Goal: Task Accomplishment & Management: Use online tool/utility

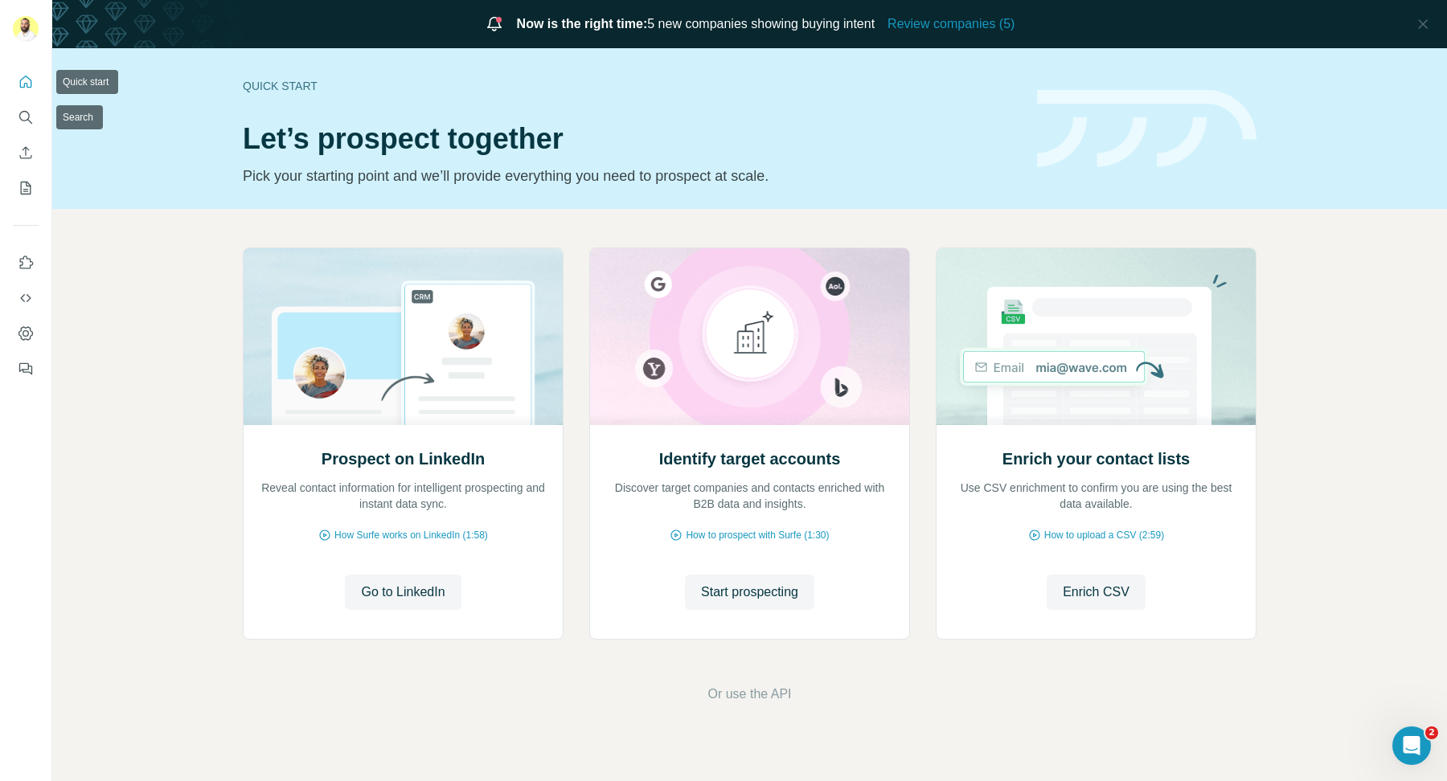
click at [27, 90] on button "Quick start" at bounding box center [26, 82] width 26 height 29
click at [20, 113] on icon "Search" at bounding box center [24, 116] width 10 height 10
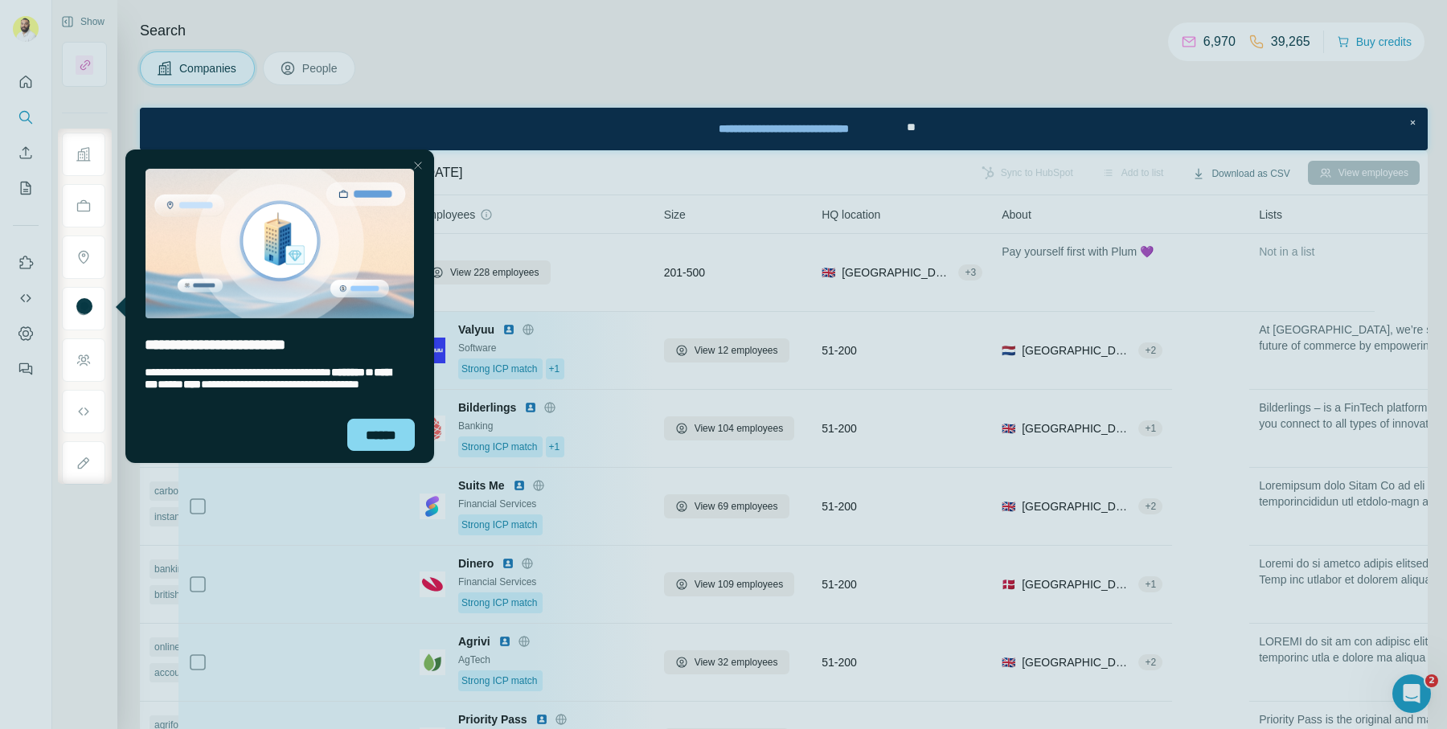
click at [809, 215] on div at bounding box center [779, 307] width 1335 height 356
drag, startPoint x: 410, startPoint y: 160, endPoint x: 522, endPoint y: 306, distance: 184.1
click at [410, 160] on div "Close Step" at bounding box center [417, 164] width 19 height 19
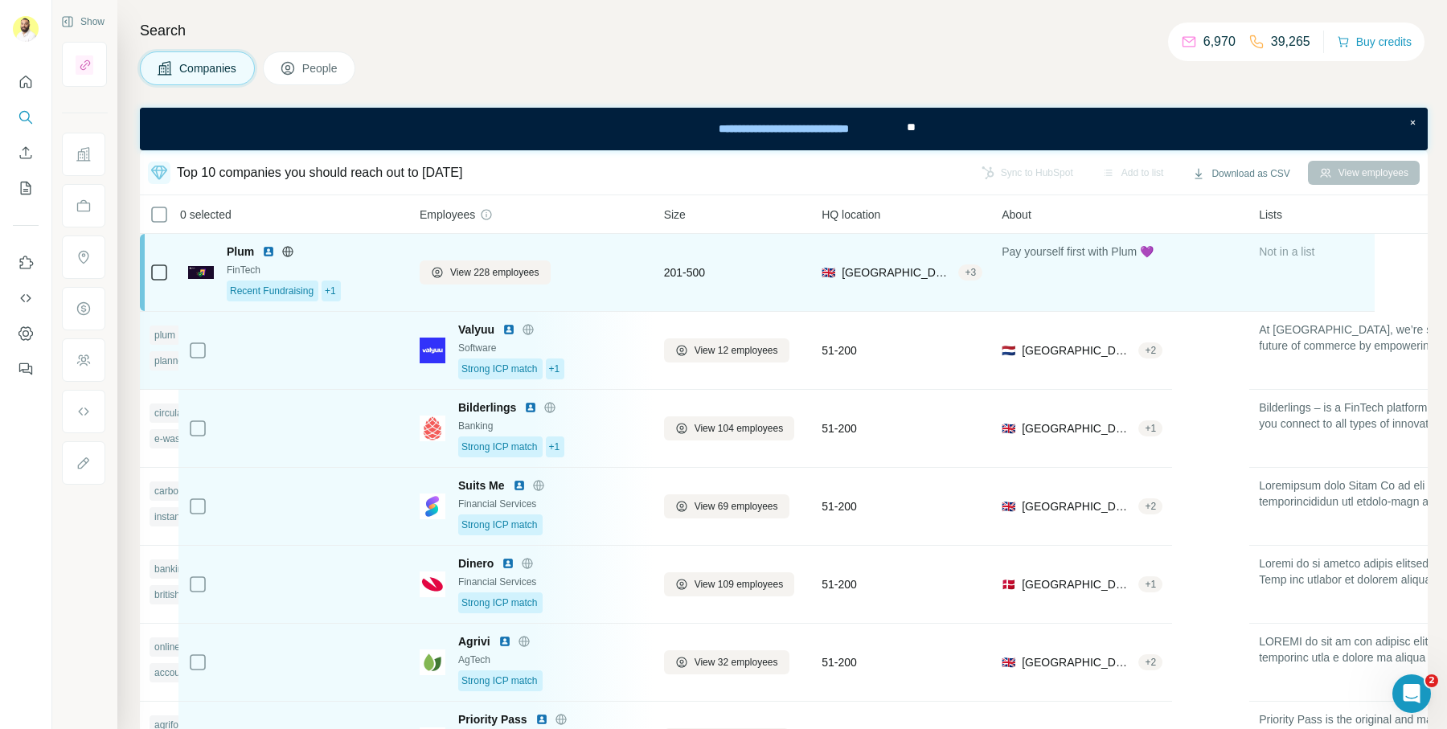
click at [967, 277] on div "+ 3" at bounding box center [970, 272] width 24 height 14
click at [982, 266] on div "+ 3" at bounding box center [970, 272] width 24 height 14
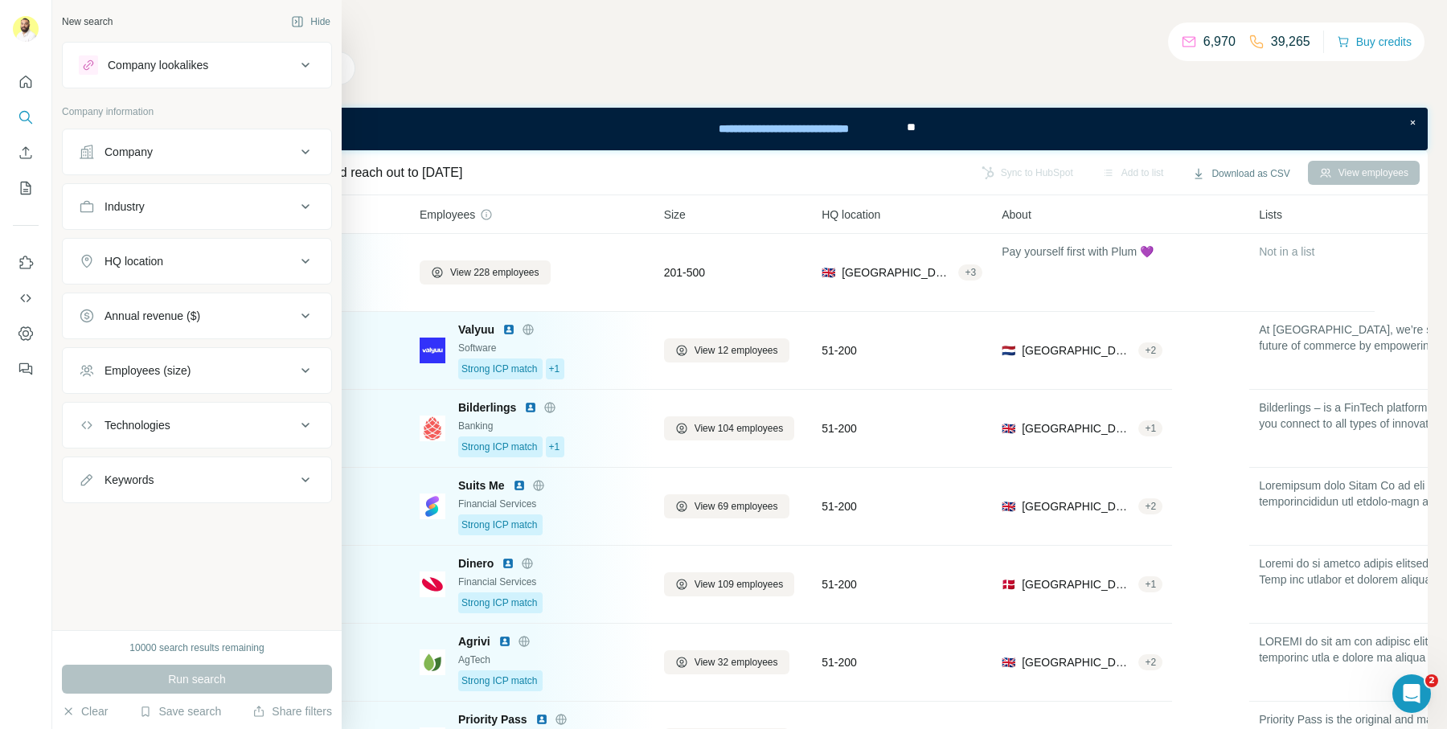
click at [125, 270] on button "HQ location" at bounding box center [197, 261] width 269 height 39
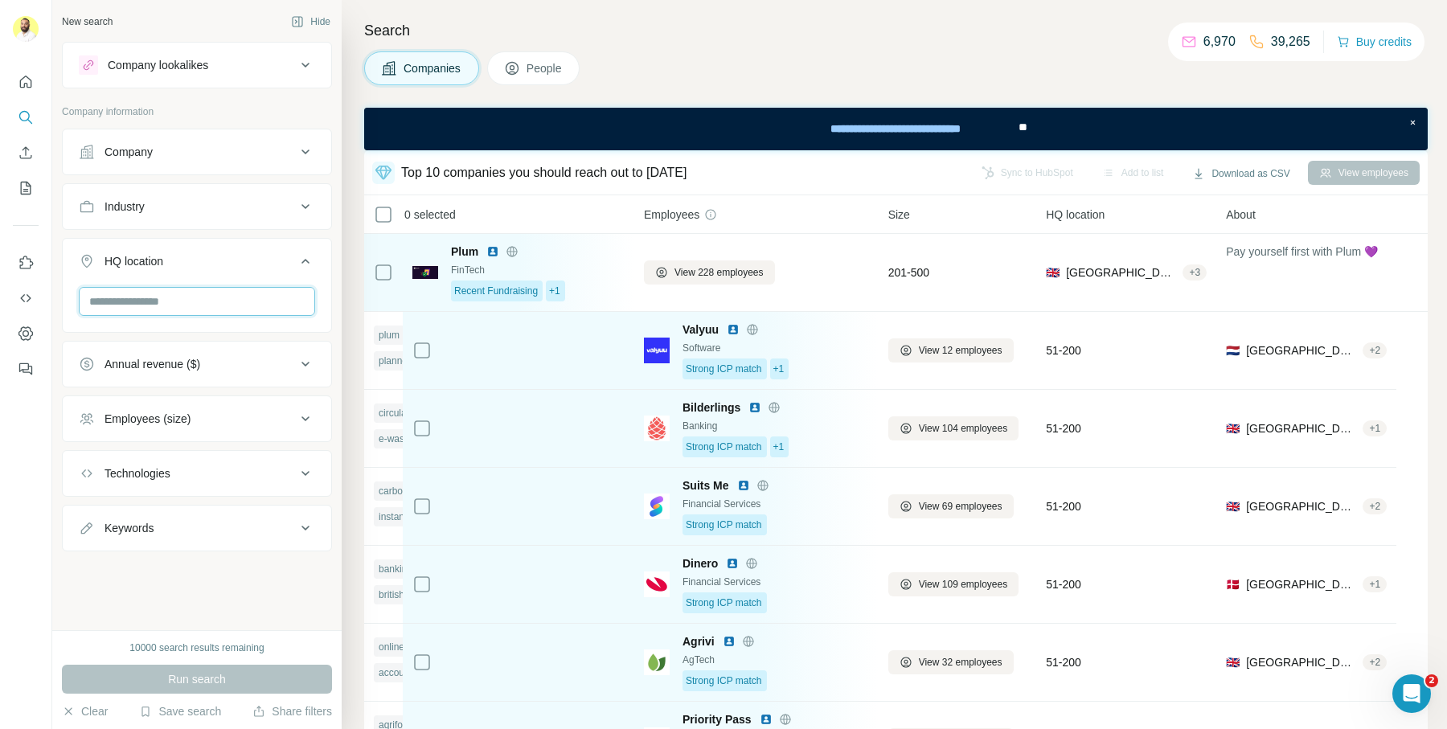
click at [170, 290] on input "text" at bounding box center [197, 301] width 236 height 29
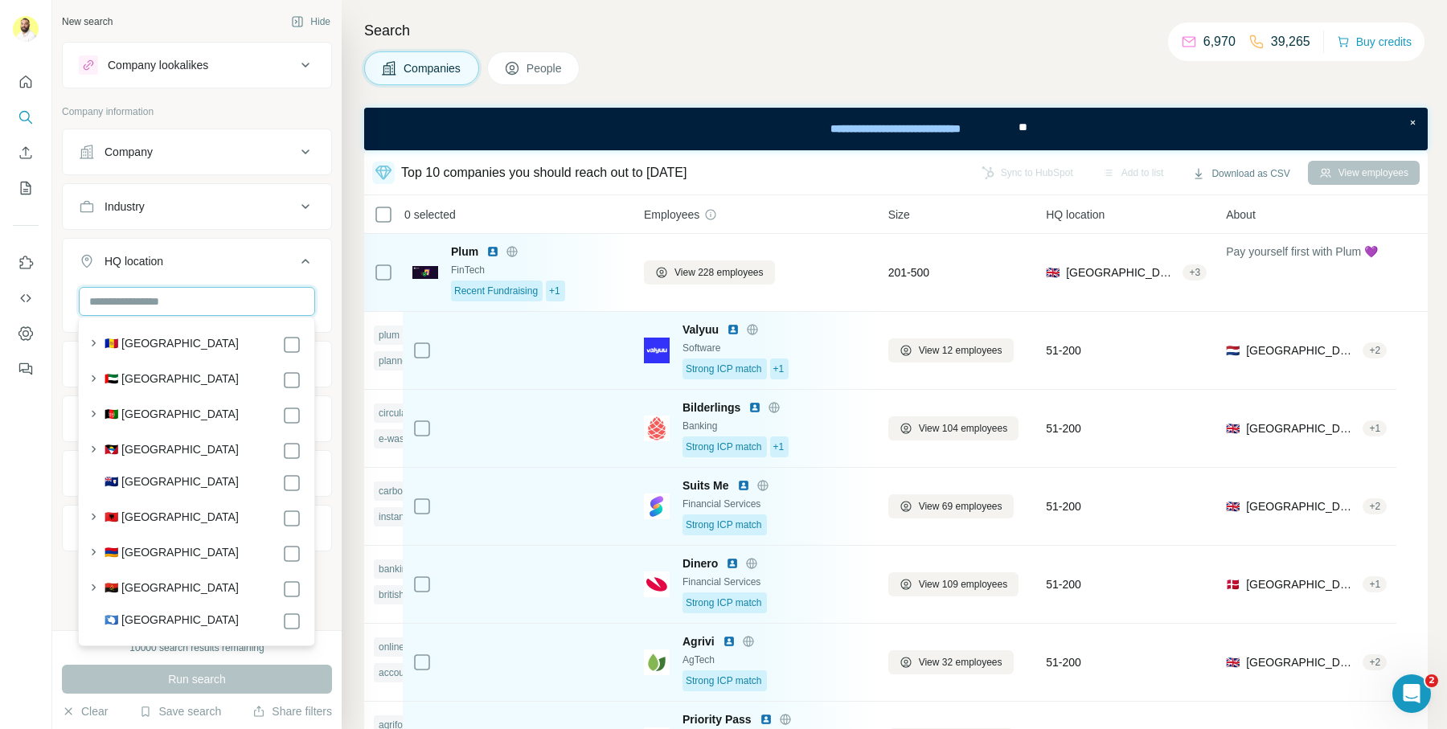
click at [189, 295] on input "text" at bounding box center [197, 301] width 236 height 29
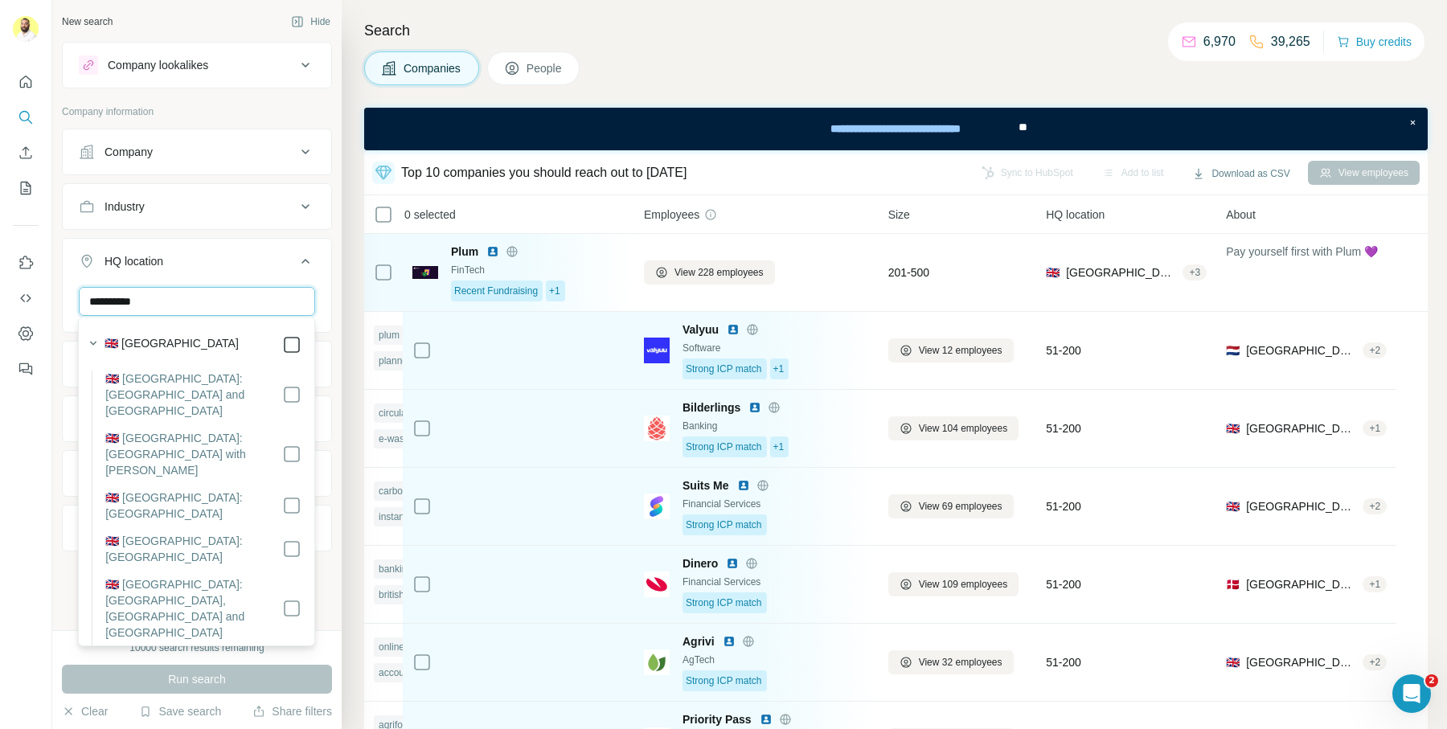
type input "**********"
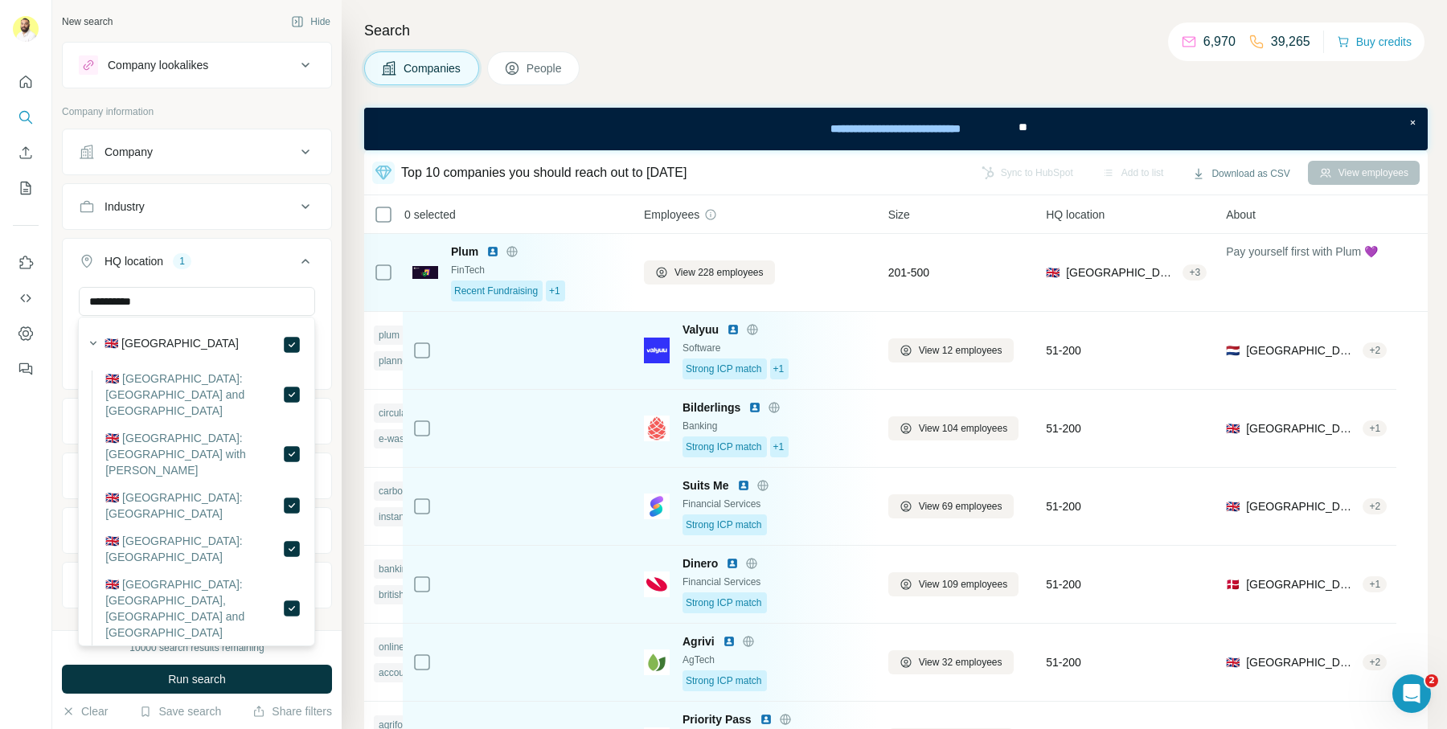
click at [254, 242] on button "HQ location 1" at bounding box center [197, 264] width 269 height 45
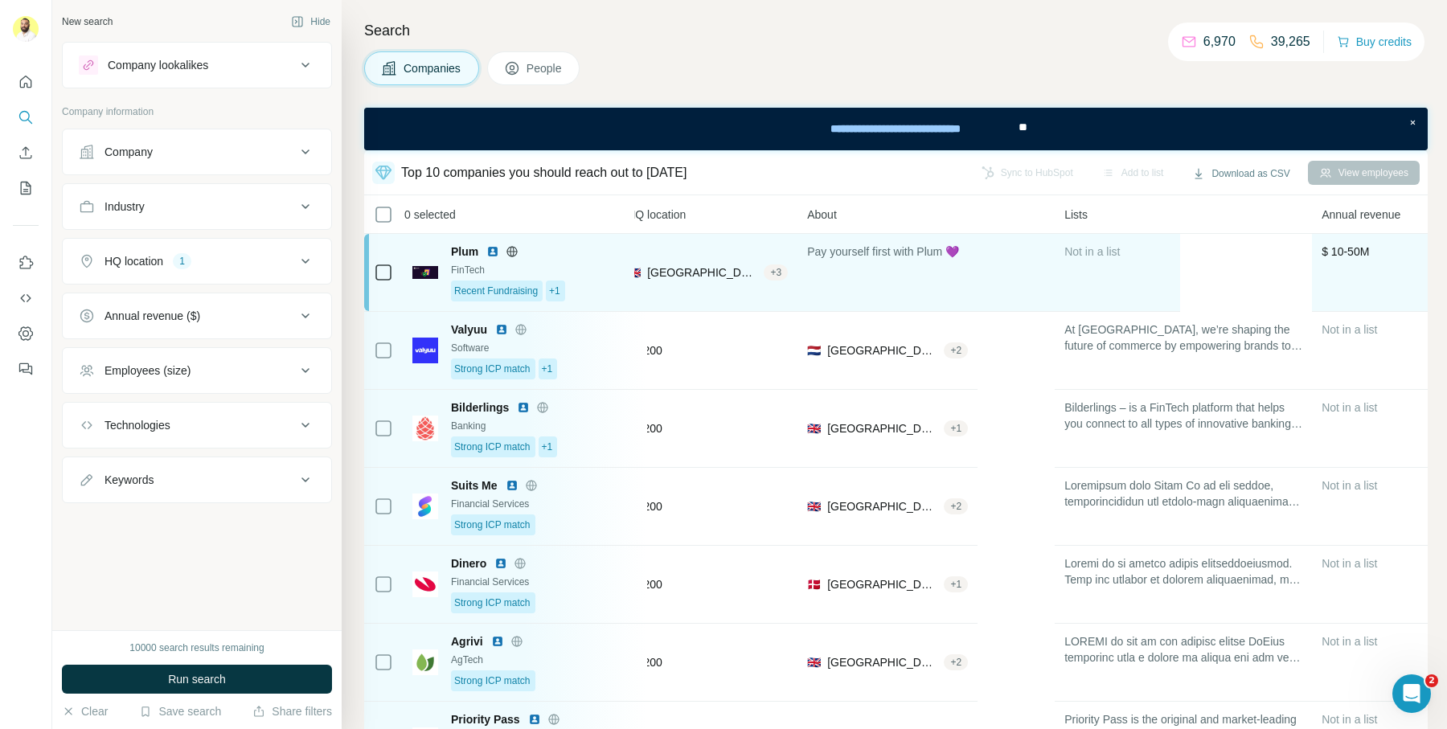
scroll to position [0, 423]
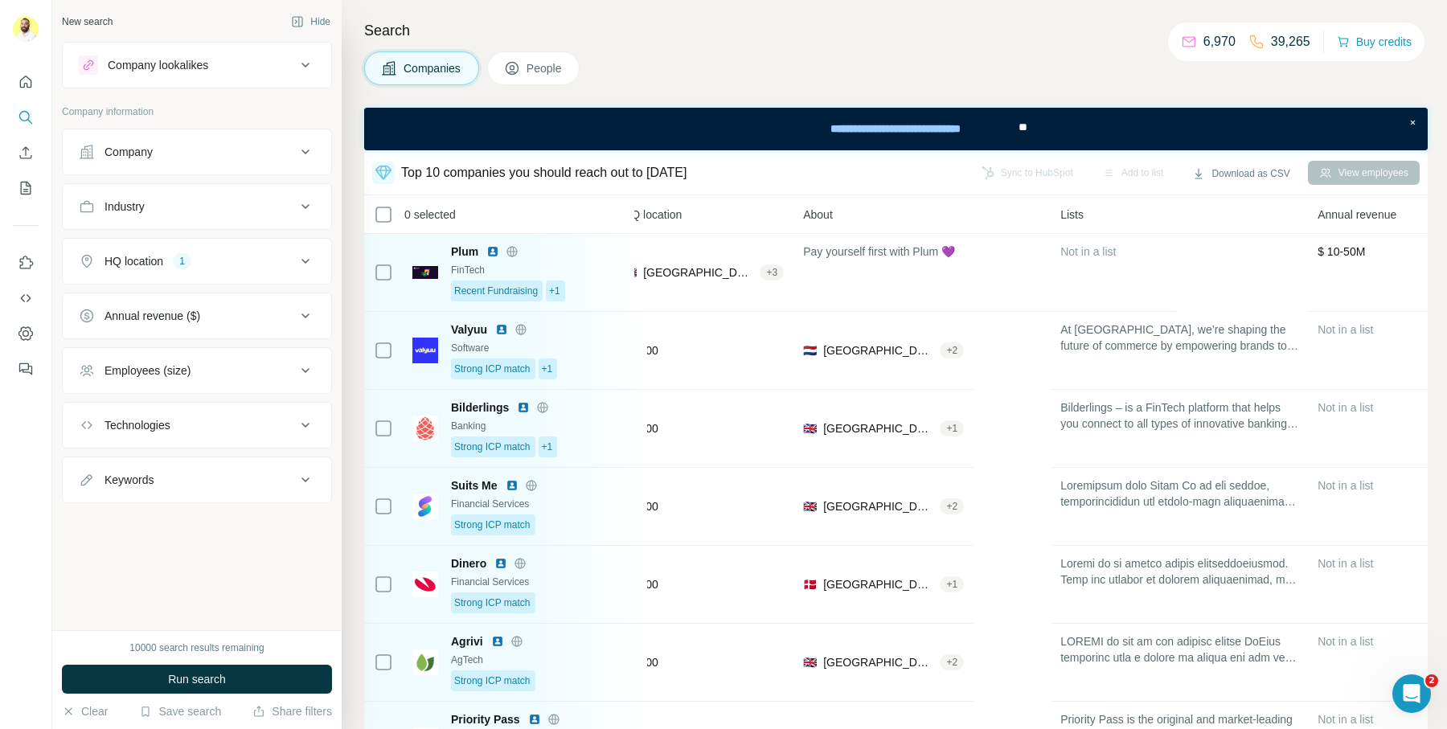
click at [191, 259] on div "1" at bounding box center [182, 261] width 18 height 14
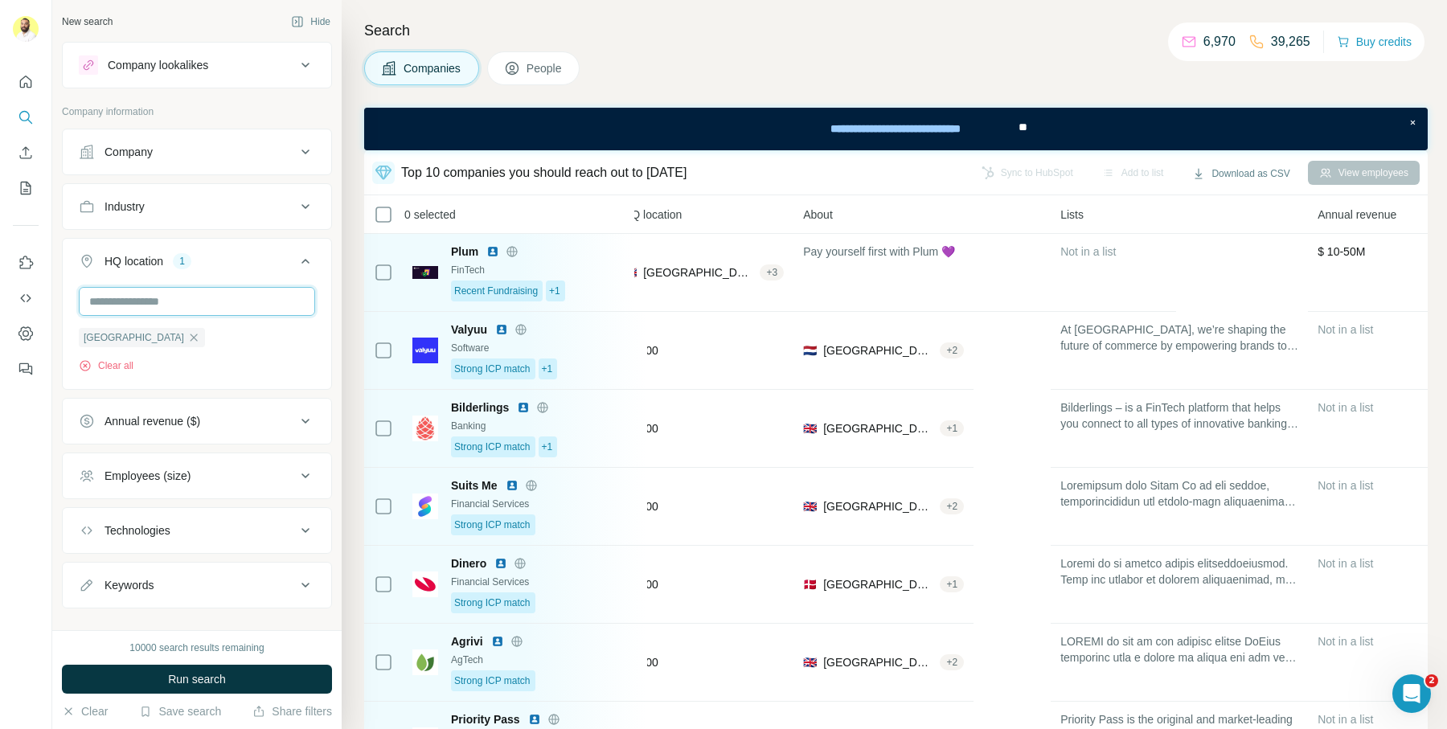
click at [187, 303] on input "text" at bounding box center [197, 301] width 236 height 29
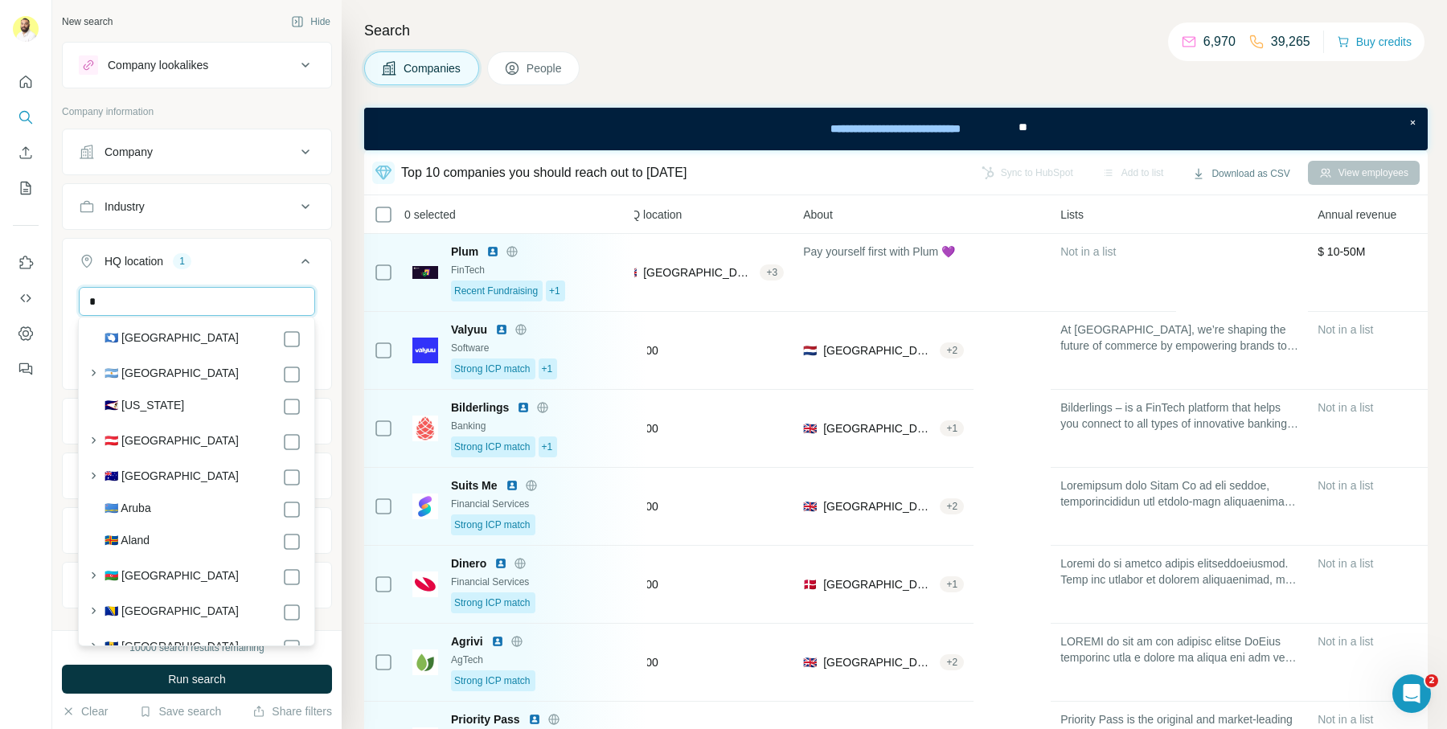
scroll to position [301, 0]
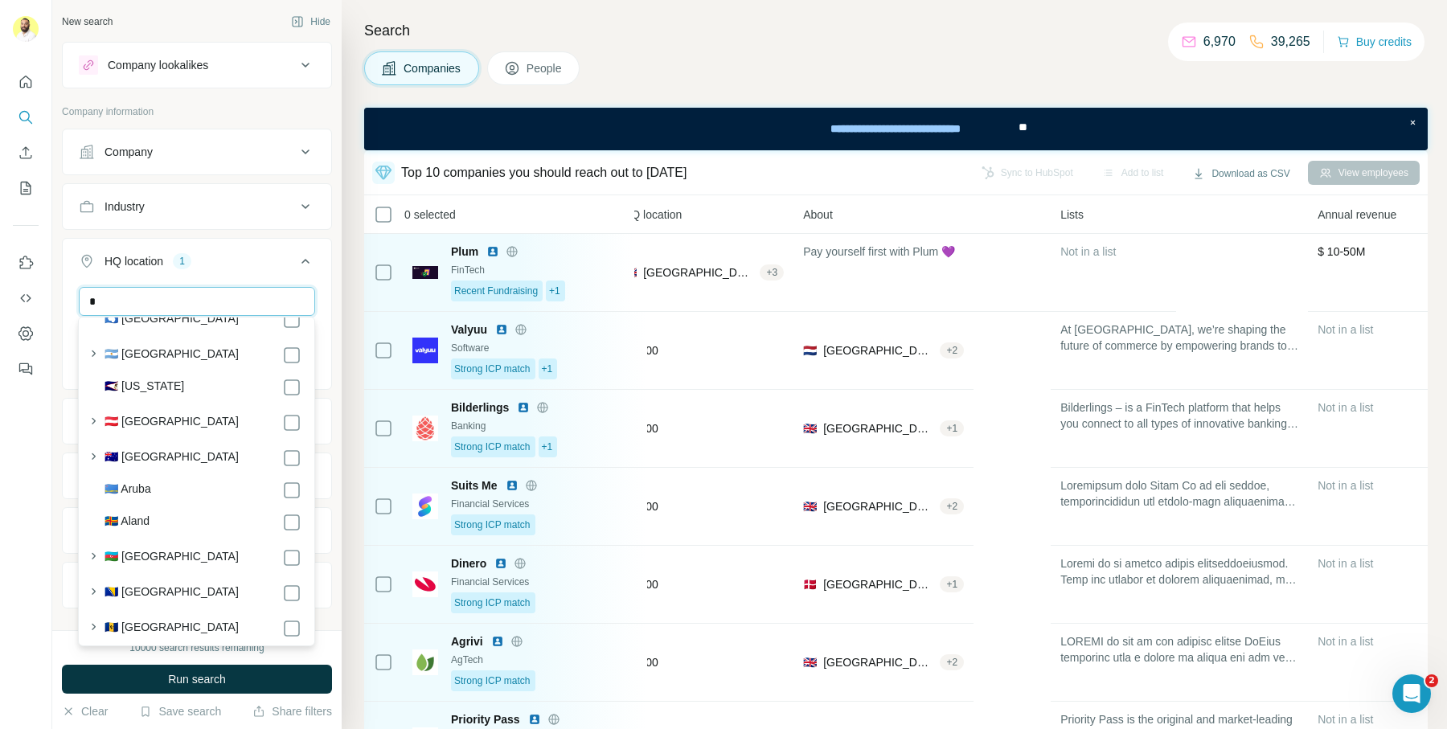
type input "*"
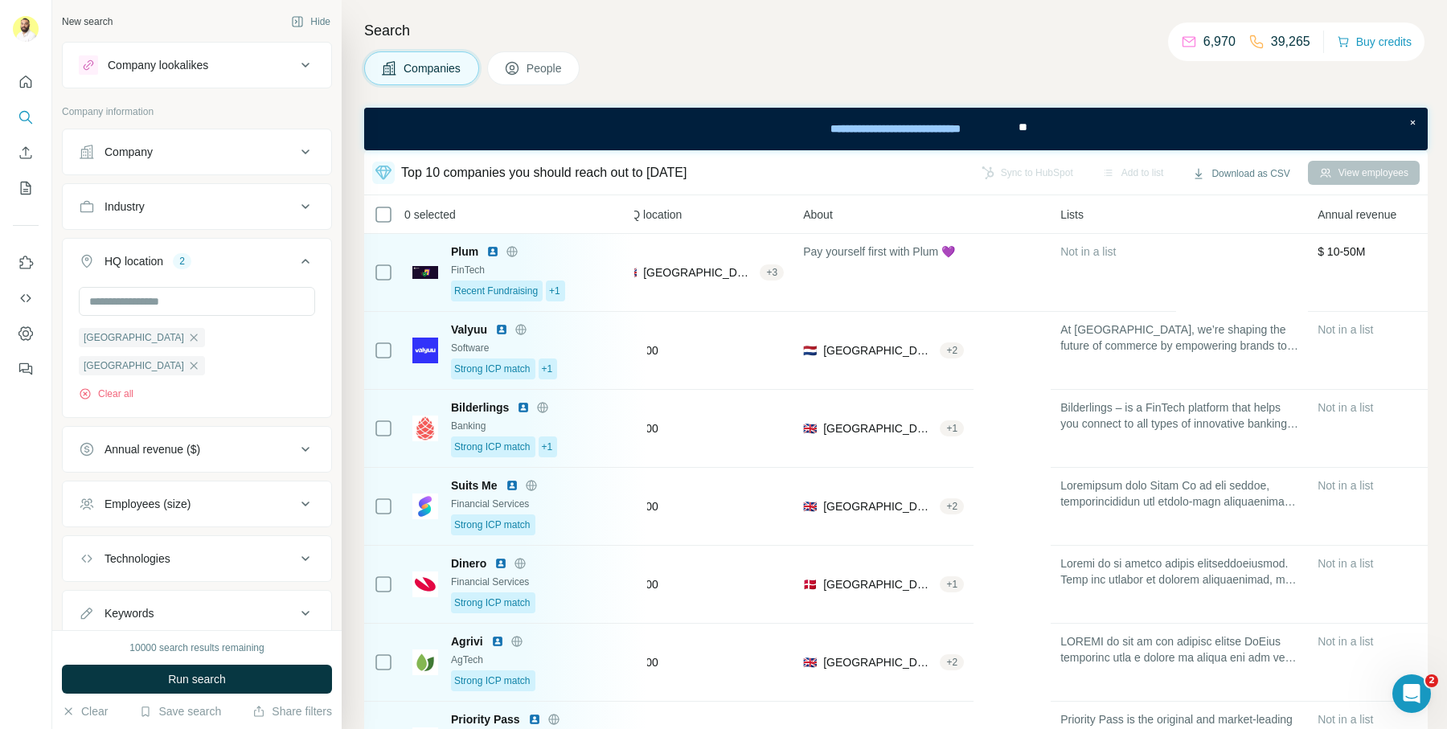
click at [740, 27] on h4 "Search" at bounding box center [896, 30] width 1064 height 23
click at [196, 683] on span "Run search" at bounding box center [197, 679] width 58 height 16
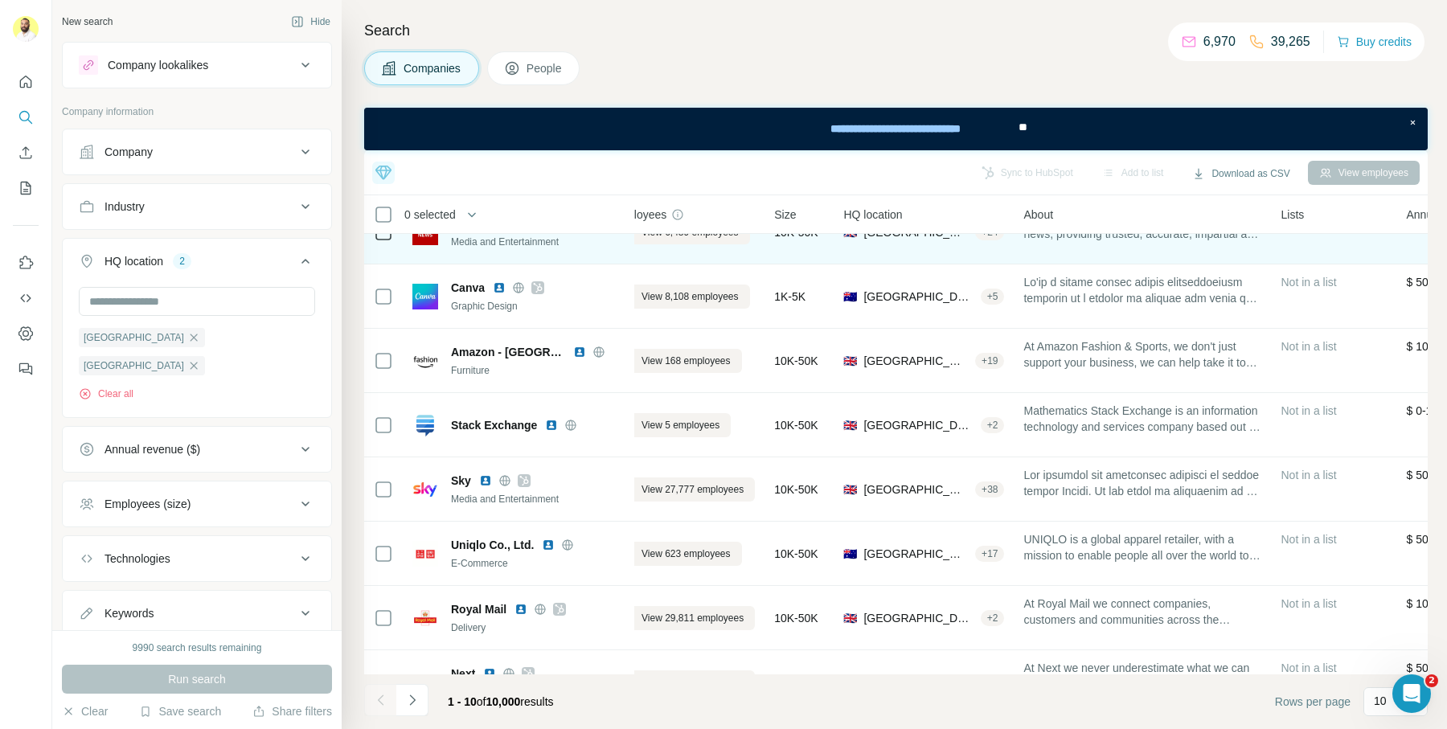
scroll to position [117, 33]
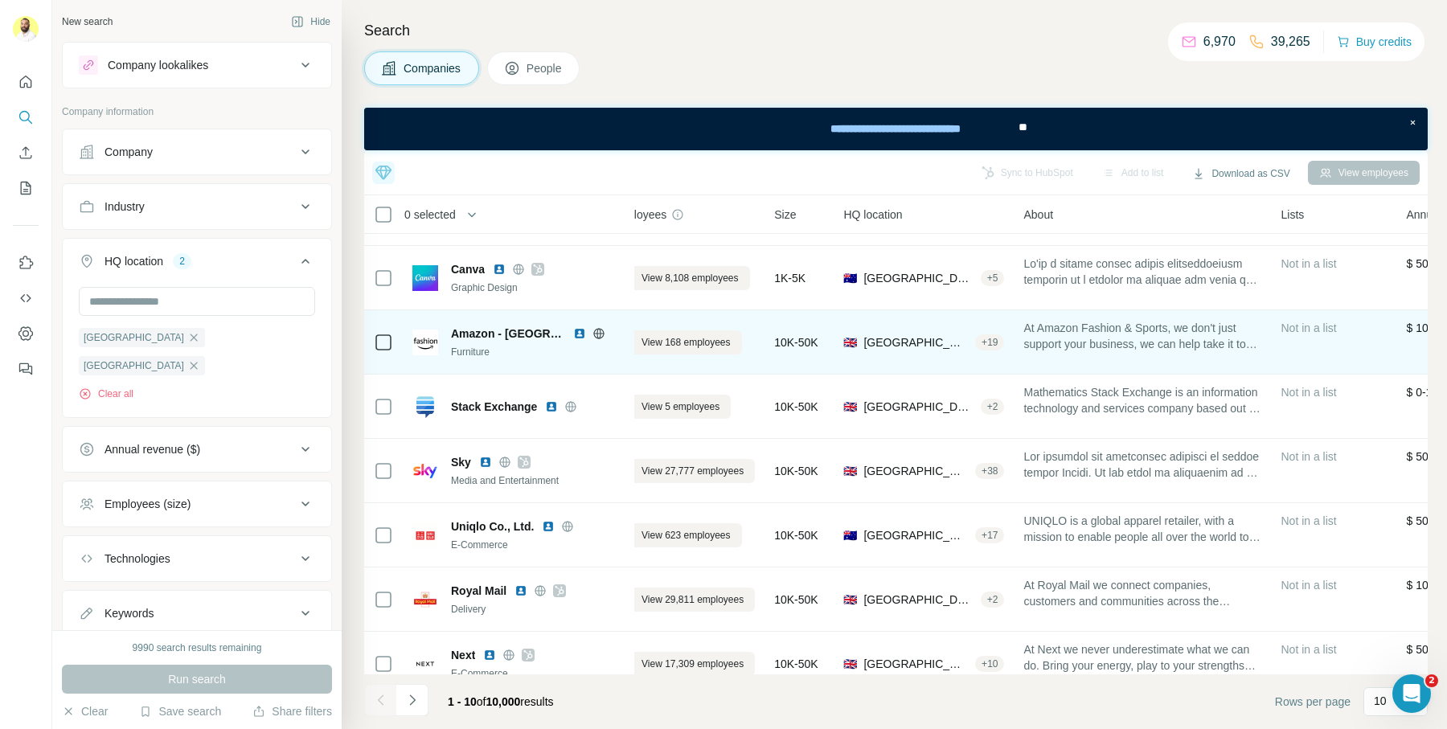
click at [998, 343] on div "+ 19" at bounding box center [989, 342] width 29 height 14
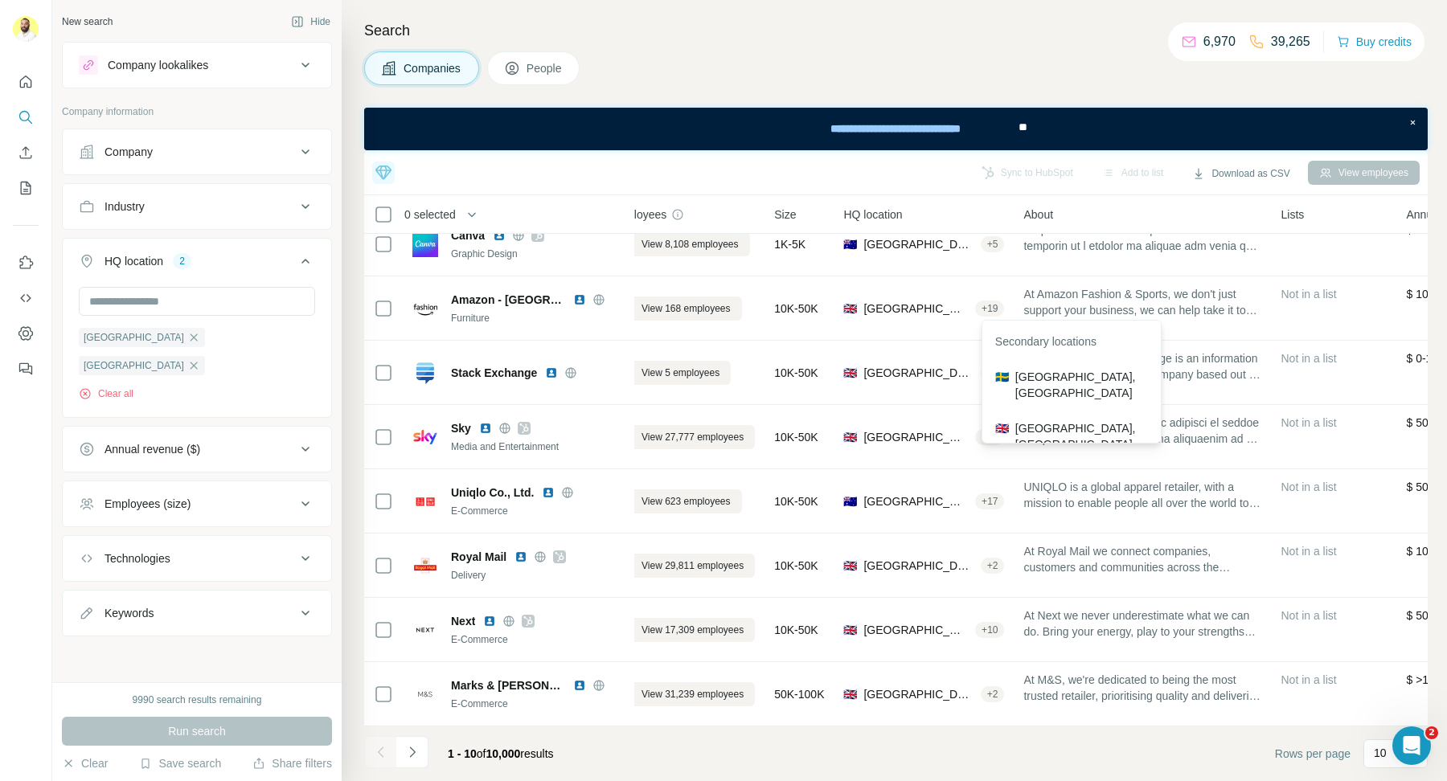
scroll to position [149, 33]
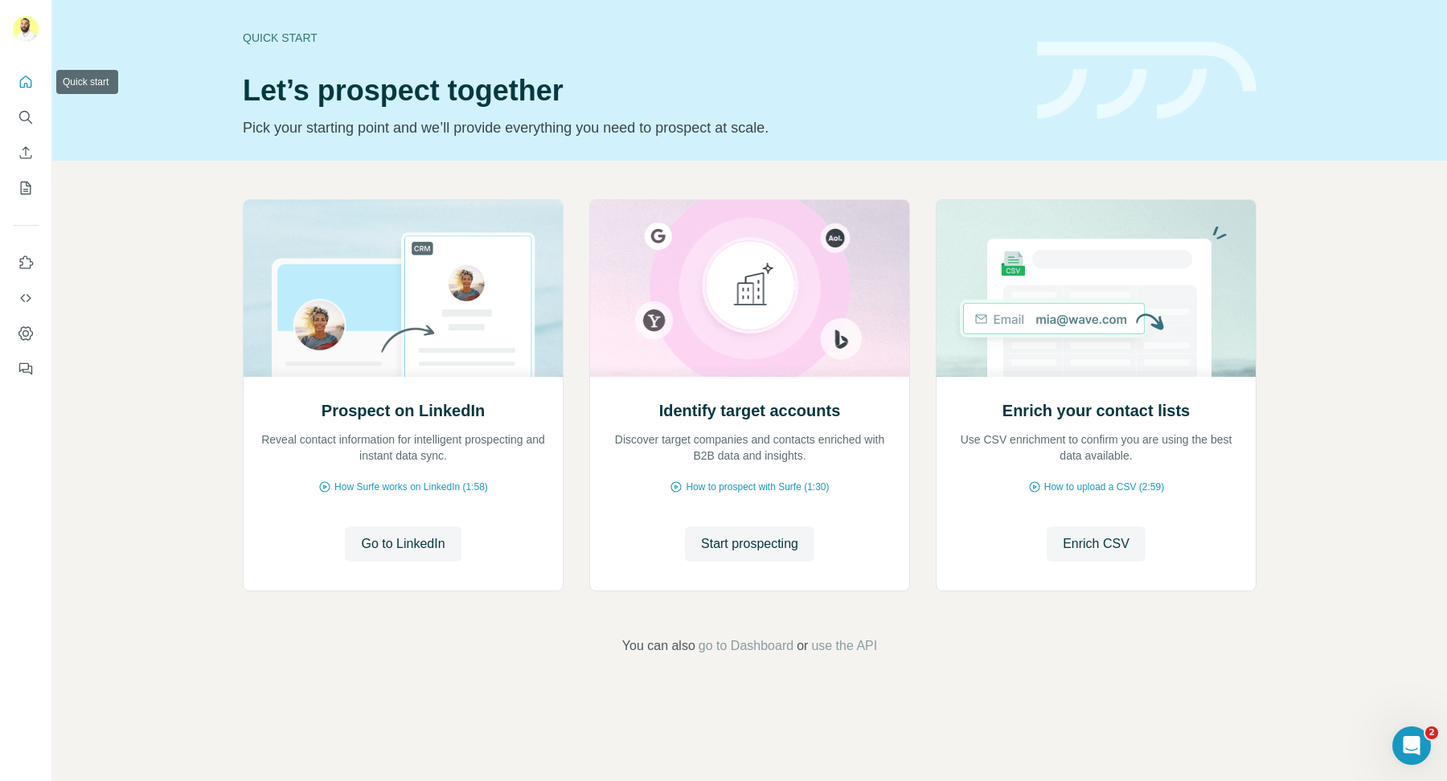
click at [33, 89] on icon "Quick start" at bounding box center [26, 82] width 16 height 16
click at [1339, 236] on div "Prospect on LinkedIn Reveal contact information for intelligent prospecting and…" at bounding box center [749, 428] width 1395 height 534
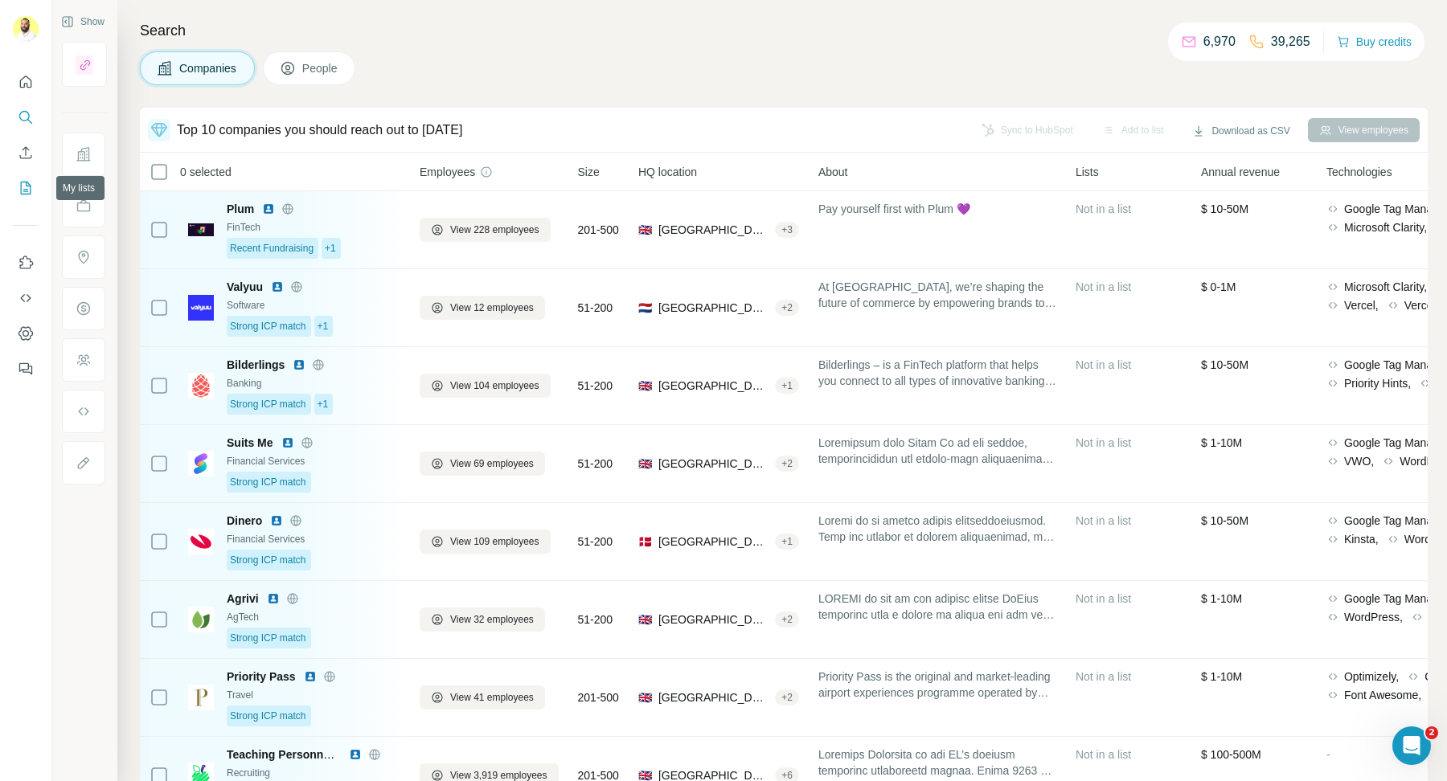
click at [25, 185] on icon "My lists" at bounding box center [26, 188] width 16 height 16
